Goal: Transaction & Acquisition: Subscribe to service/newsletter

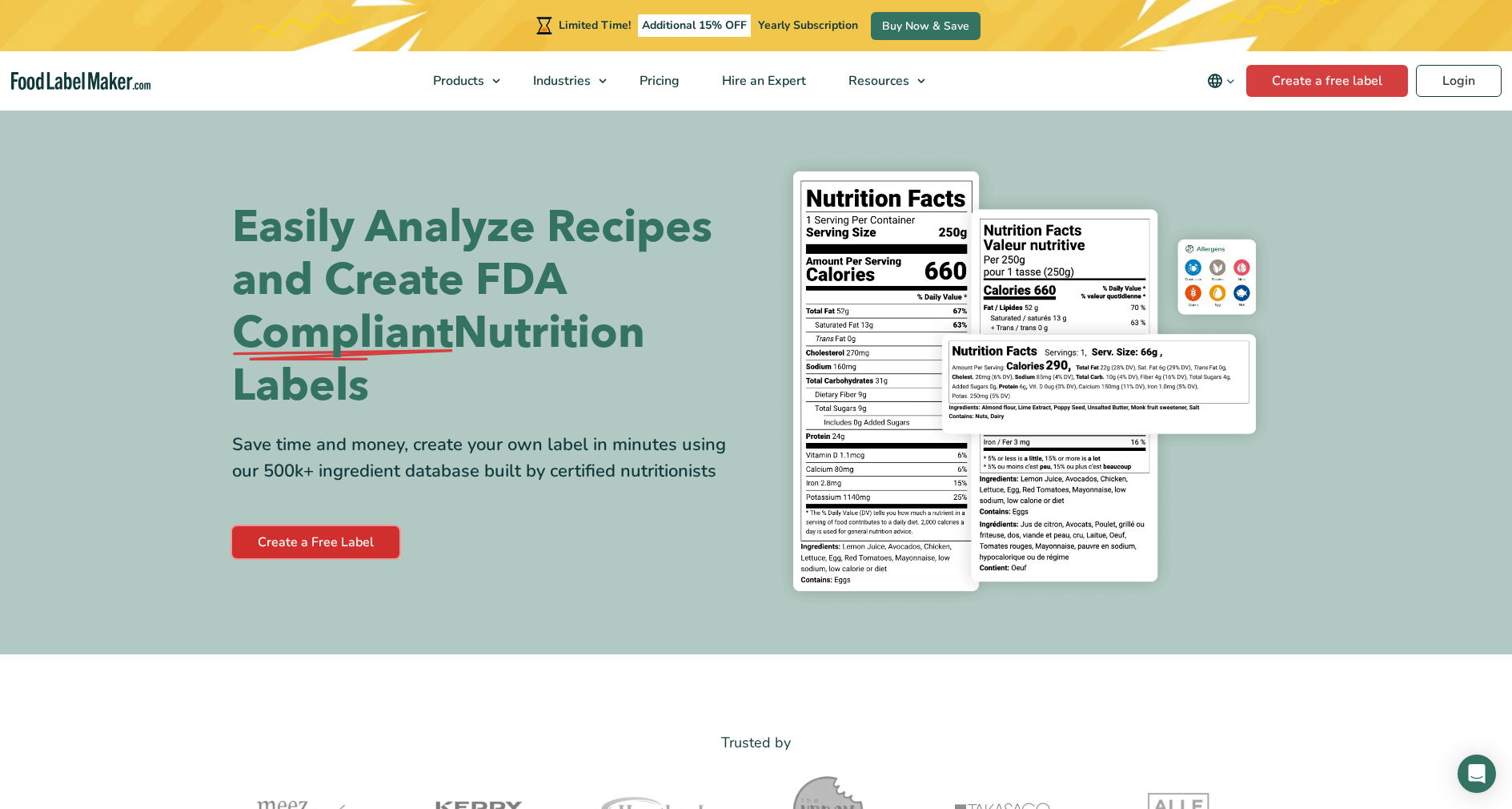
click at [316, 549] on link "Create a Free Label" at bounding box center [315, 542] width 167 height 32
